Goal: Navigation & Orientation: Find specific page/section

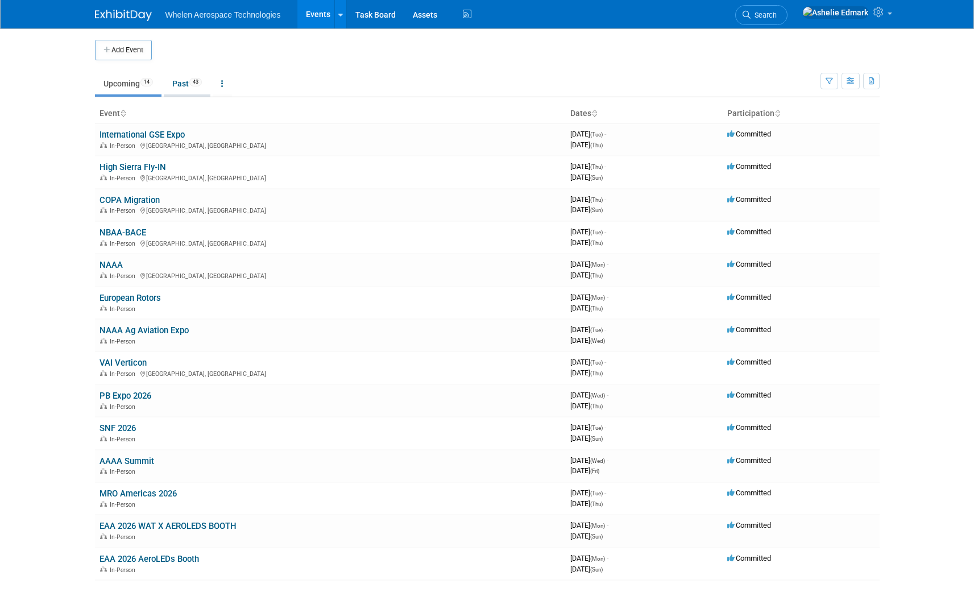
click at [180, 86] on link "Past 43" at bounding box center [187, 84] width 47 height 22
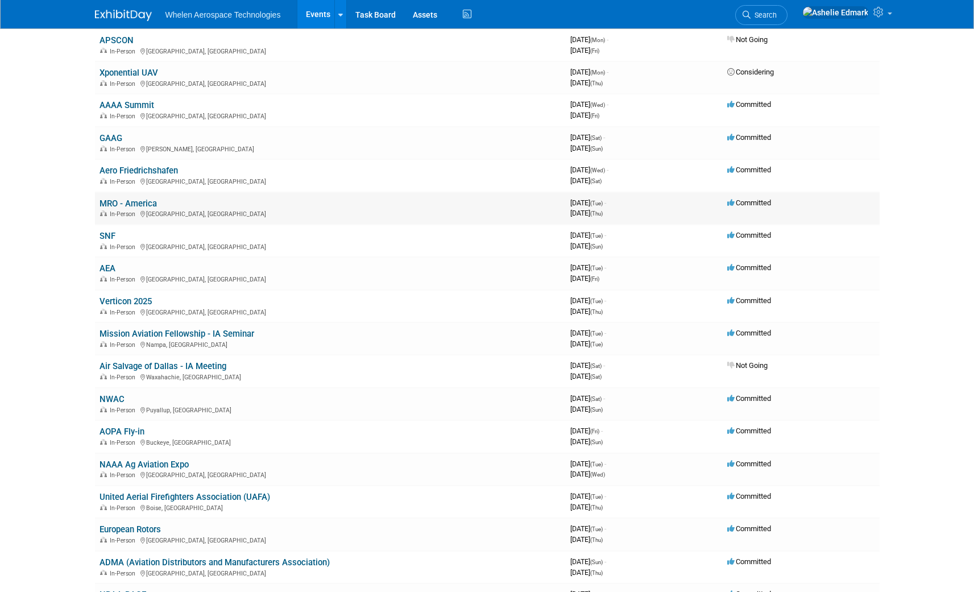
scroll to position [264, 0]
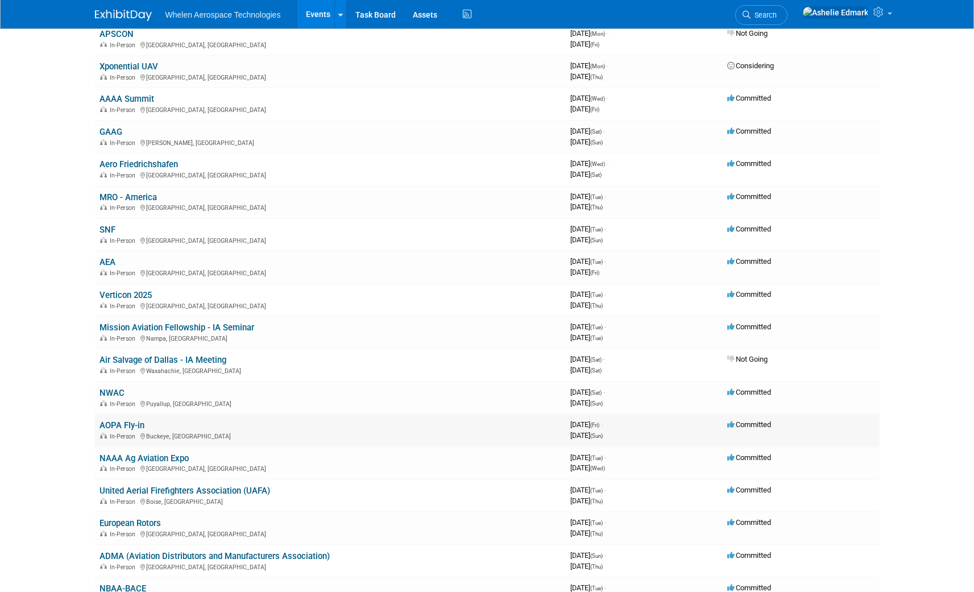
click at [109, 426] on link "AOPA Fly-in" at bounding box center [122, 425] width 45 height 10
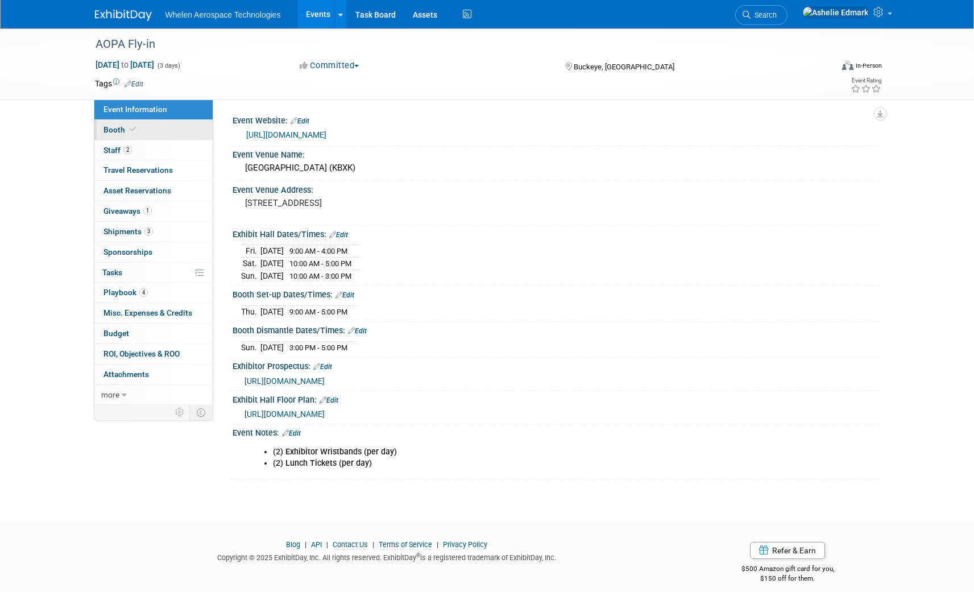
click at [128, 131] on span at bounding box center [133, 129] width 10 height 9
